Goal: Use online tool/utility: Utilize a website feature to perform a specific function

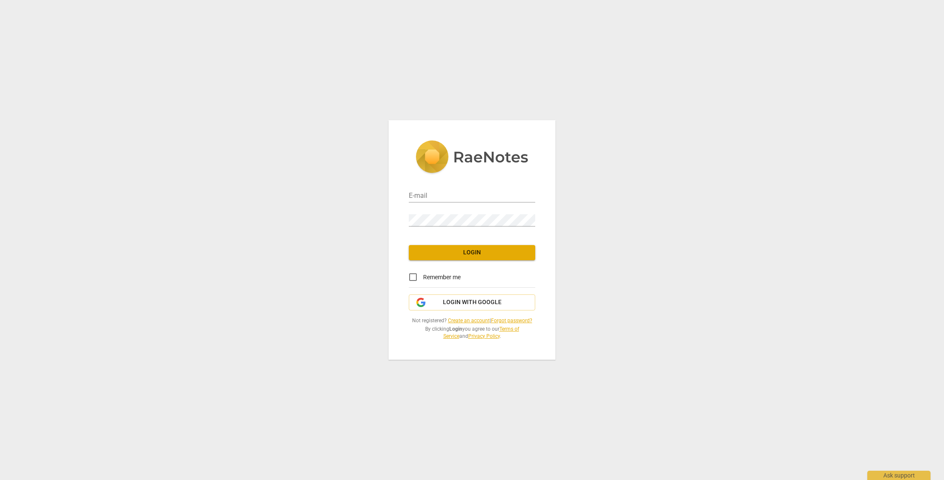
type input "[EMAIL_ADDRESS][DOMAIN_NAME]"
click at [491, 255] on span "Login" at bounding box center [472, 252] width 113 height 8
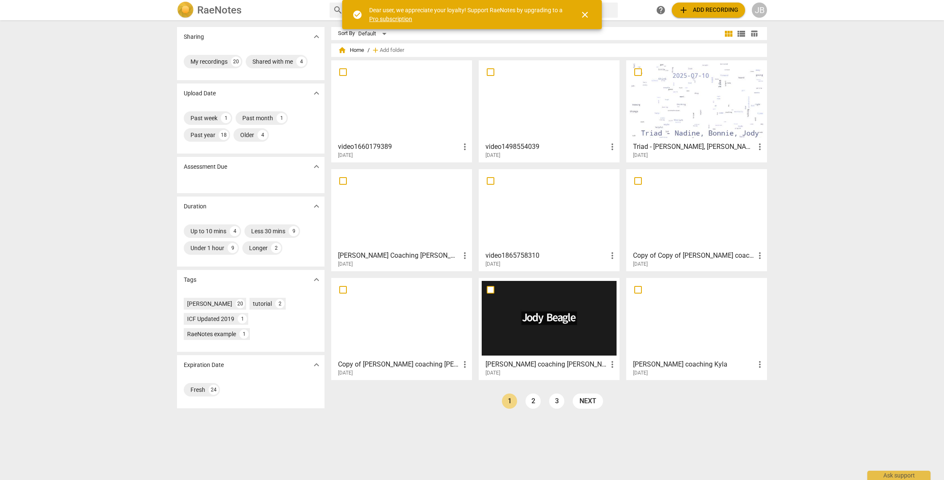
click at [730, 8] on span "add Add recording" at bounding box center [709, 10] width 60 height 10
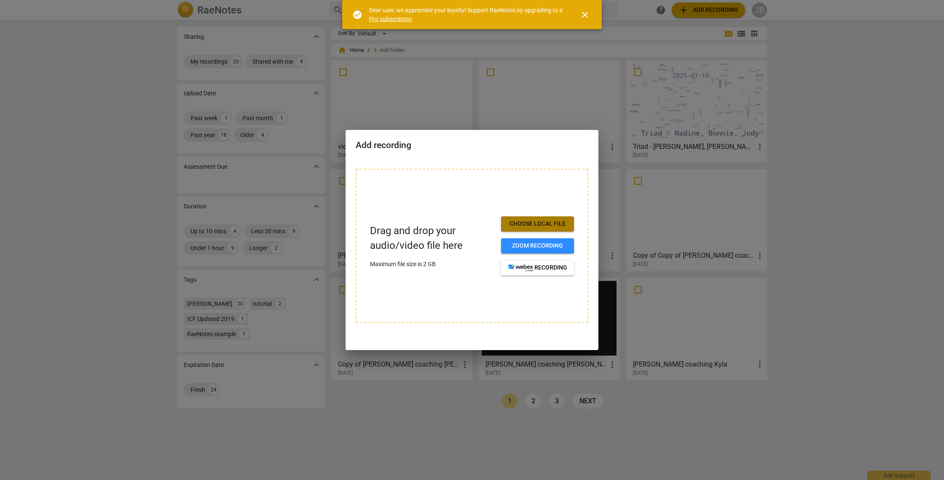
click at [553, 225] on span "Choose local file" at bounding box center [537, 224] width 59 height 8
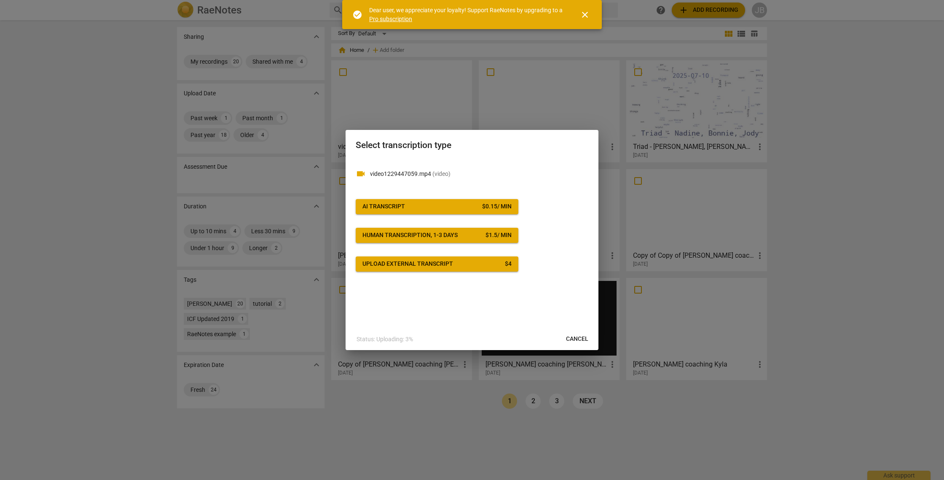
click at [493, 211] on button "AI Transcript $ 0.15 / min" at bounding box center [437, 206] width 163 height 15
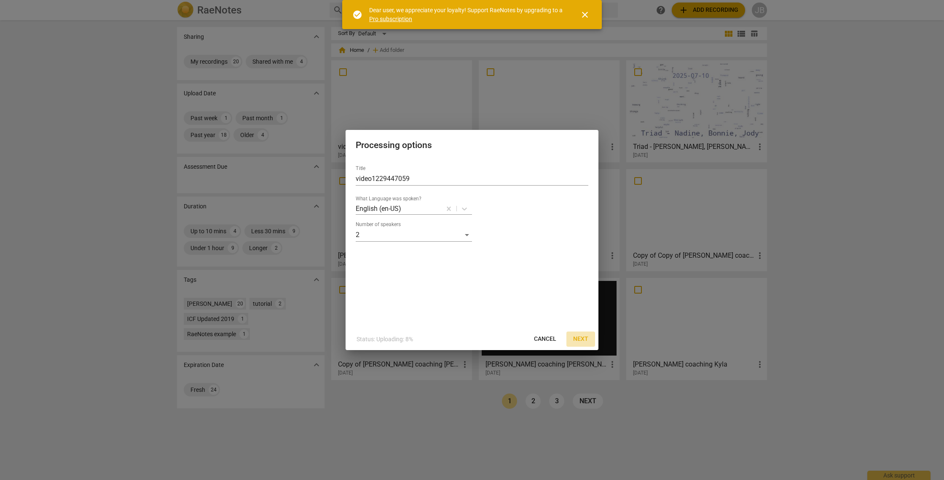
click at [586, 339] on span "Next" at bounding box center [580, 339] width 15 height 8
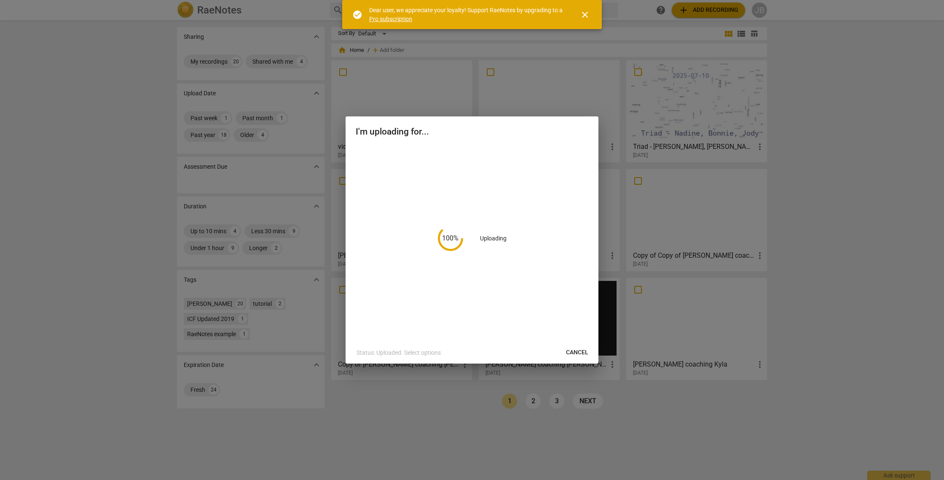
click at [582, 16] on span "close" at bounding box center [585, 15] width 10 height 10
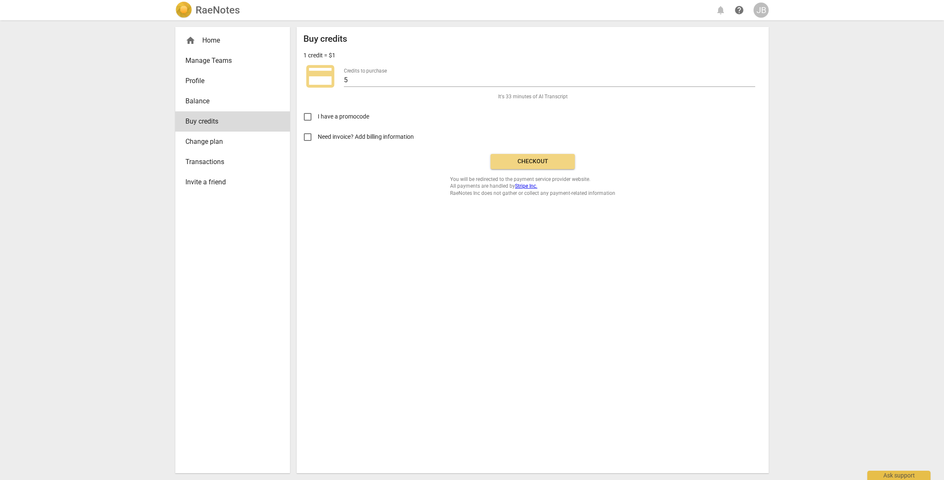
click at [517, 163] on span "Checkout" at bounding box center [532, 161] width 71 height 8
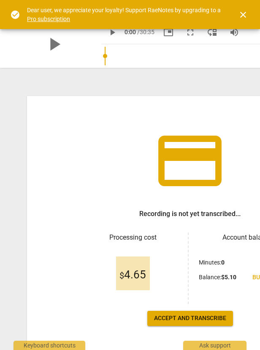
click at [207, 319] on span "Accept and transcribe" at bounding box center [190, 318] width 72 height 8
